Goal: Check status: Check status

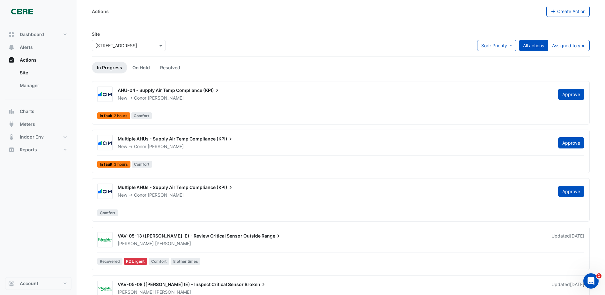
click at [117, 116] on span "2 hours" at bounding box center [121, 116] width 14 height 4
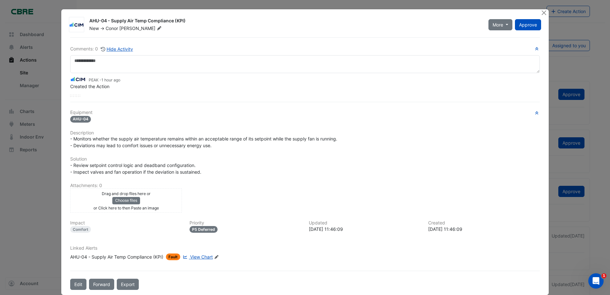
click at [206, 259] on span "View Chart" at bounding box center [201, 256] width 23 height 5
click at [542, 11] on button "Close" at bounding box center [544, 12] width 7 height 7
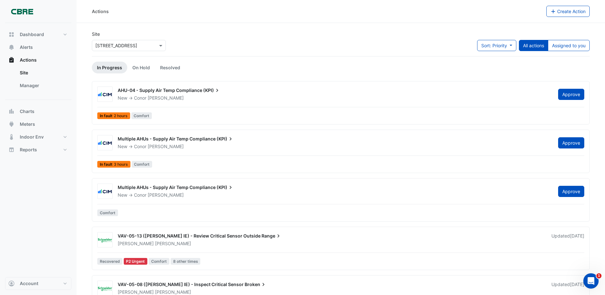
click at [46, 189] on div "Dashboard Portfolio Ratings Performance Alerts Actions Site Manager Charts" at bounding box center [38, 150] width 66 height 254
click at [112, 114] on span "In fault 2 hours" at bounding box center [113, 115] width 33 height 7
click at [38, 53] on button "Alerts" at bounding box center [38, 47] width 66 height 13
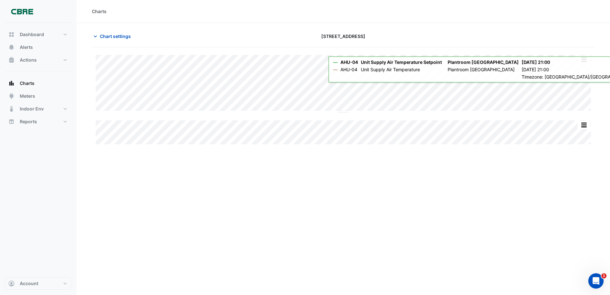
click at [309, 189] on div "Charts Chart settings [STREET_ADDRESS] Split All Split None Print Save as JPEG …" at bounding box center [344, 147] width 534 height 295
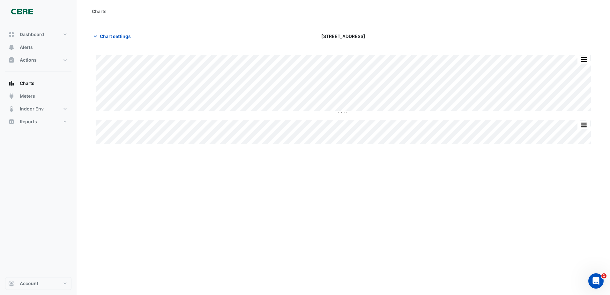
click at [329, 252] on div "Charts Chart settings [STREET_ADDRESS] Split All Split None Print Save as JPEG …" at bounding box center [344, 147] width 534 height 295
click at [512, 148] on div "Charts Chart settings [STREET_ADDRESS] Split All Split None Print Save as JPEG …" at bounding box center [344, 147] width 534 height 295
click at [350, 213] on div "Charts Chart settings [STREET_ADDRESS] Split All Split None Print Save as JPEG …" at bounding box center [344, 147] width 534 height 295
